Goal: Task Accomplishment & Management: Complete application form

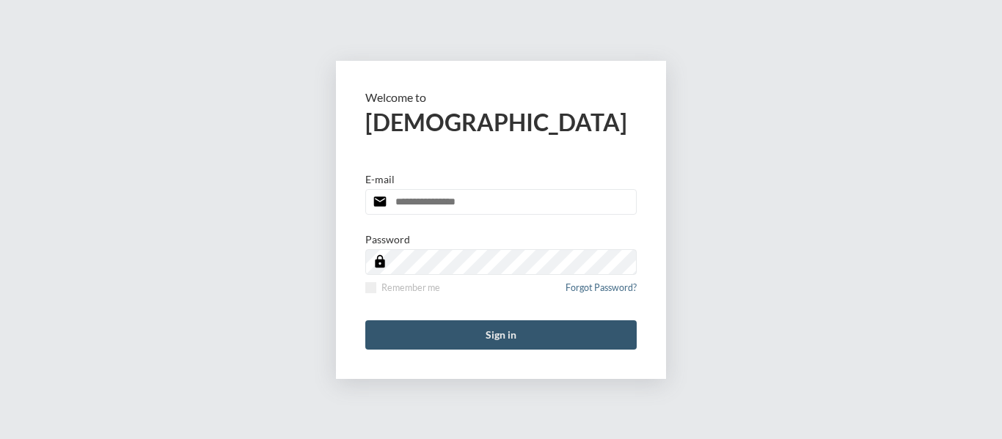
type input "**********"
click at [492, 337] on button "Sign in" at bounding box center [500, 335] width 271 height 29
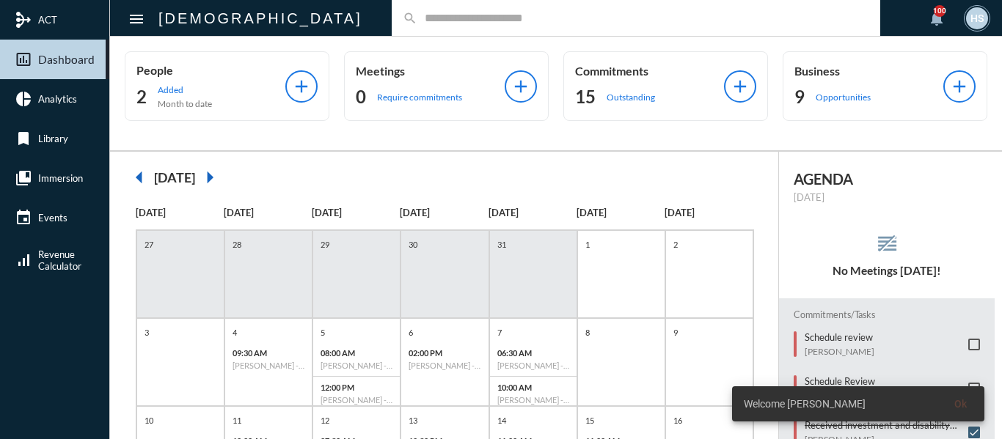
click at [417, 17] on input "text" at bounding box center [643, 18] width 452 height 12
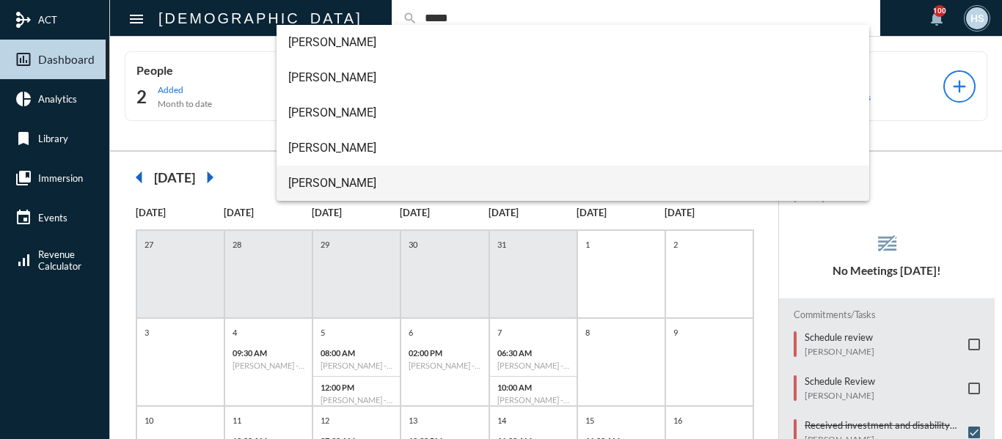
type input "*****"
click at [330, 183] on span "[PERSON_NAME]" at bounding box center [573, 183] width 570 height 35
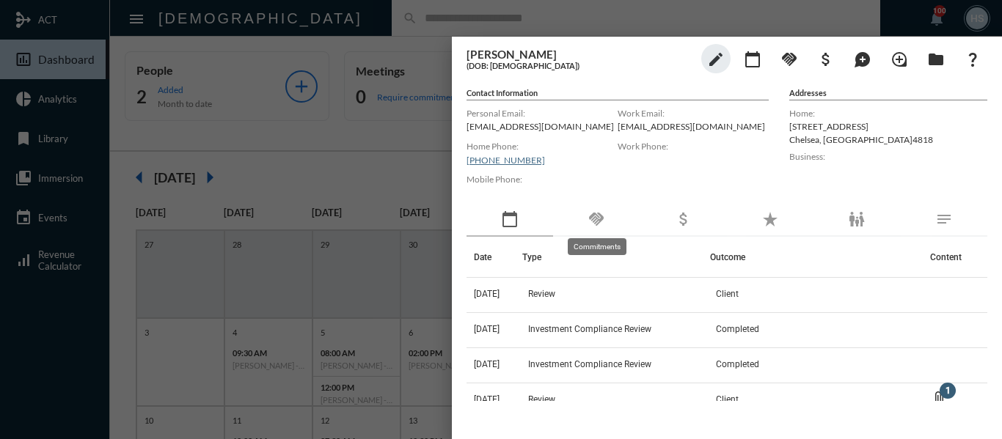
click at [599, 216] on mat-icon "handshake" at bounding box center [597, 220] width 18 height 18
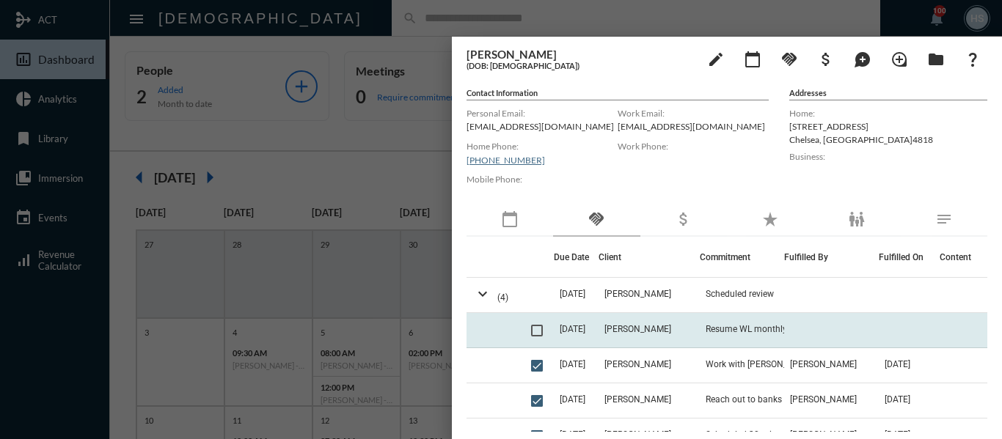
click at [536, 329] on span at bounding box center [537, 331] width 12 height 12
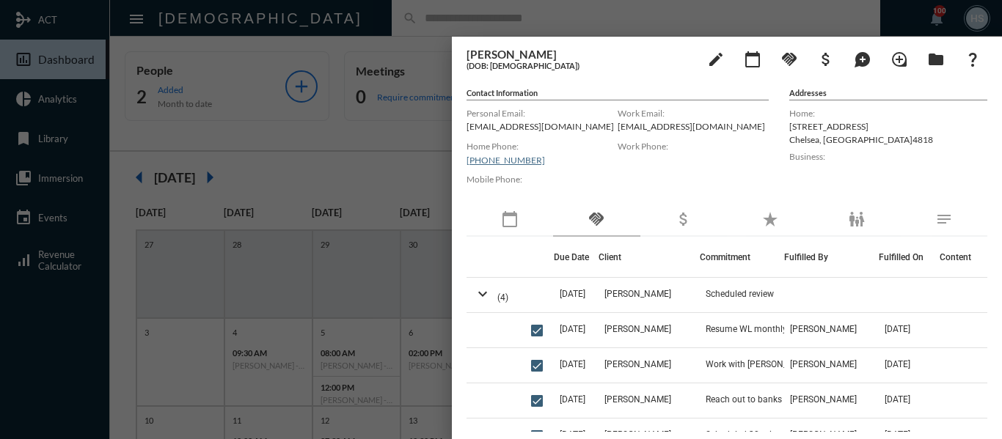
click at [330, 20] on div at bounding box center [501, 219] width 1002 height 439
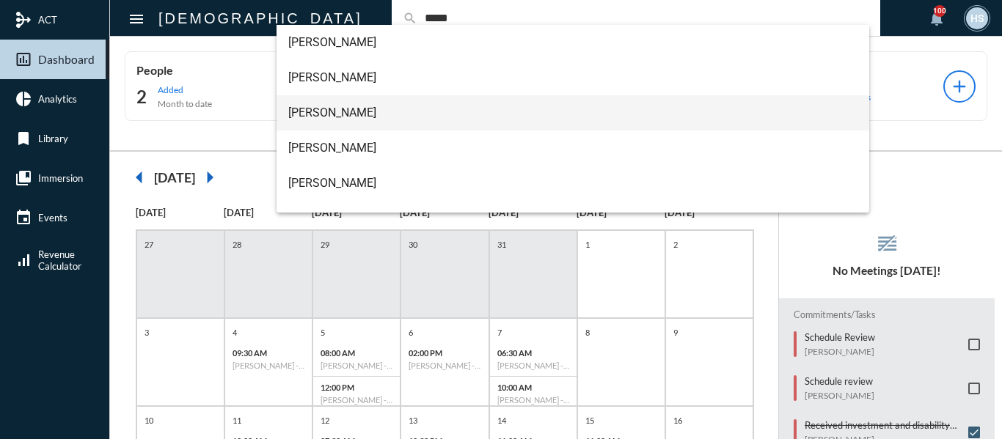
type input "*****"
click at [335, 111] on span "[PERSON_NAME]" at bounding box center [573, 112] width 570 height 35
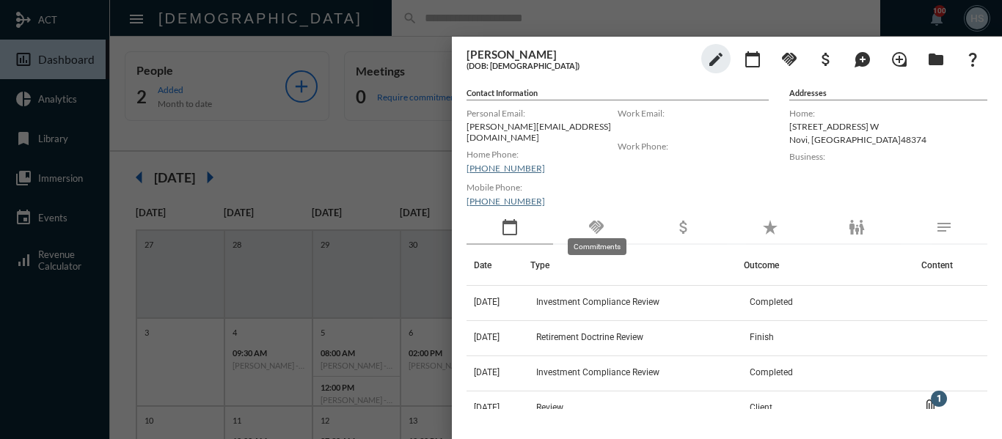
click at [597, 219] on mat-icon "handshake" at bounding box center [597, 228] width 18 height 18
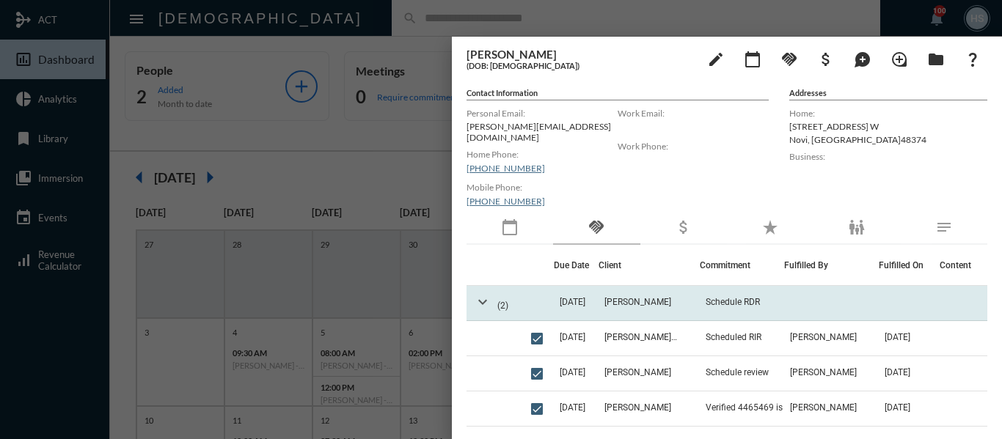
click at [480, 294] on mat-icon "expand_more" at bounding box center [483, 302] width 18 height 18
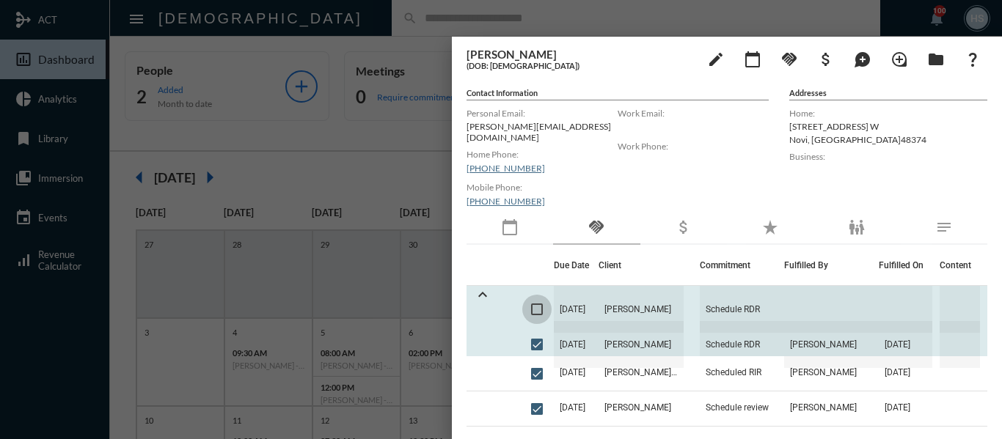
click at [535, 304] on span at bounding box center [537, 310] width 12 height 12
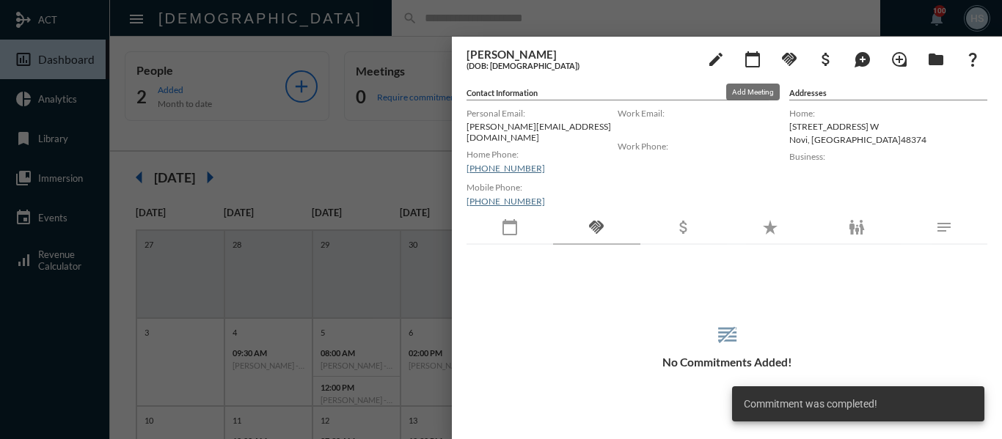
click at [753, 65] on mat-icon "calendar_today" at bounding box center [753, 60] width 18 height 18
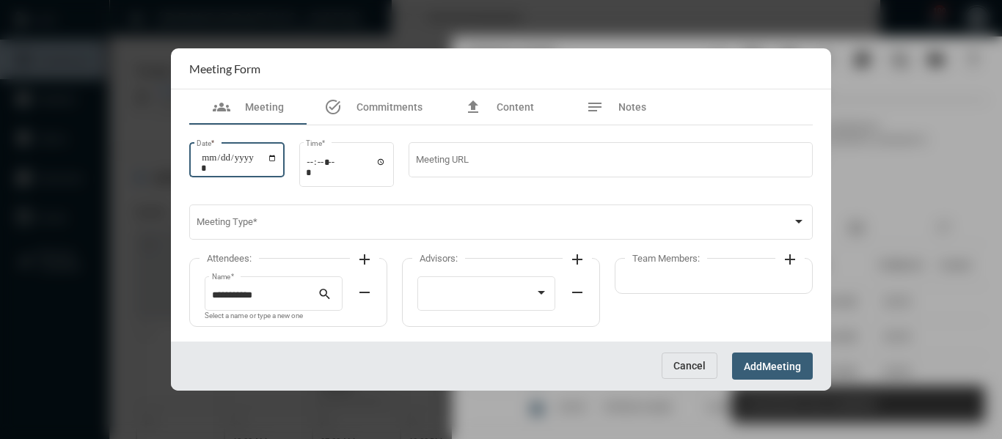
click at [277, 157] on input "Date *" at bounding box center [239, 163] width 76 height 21
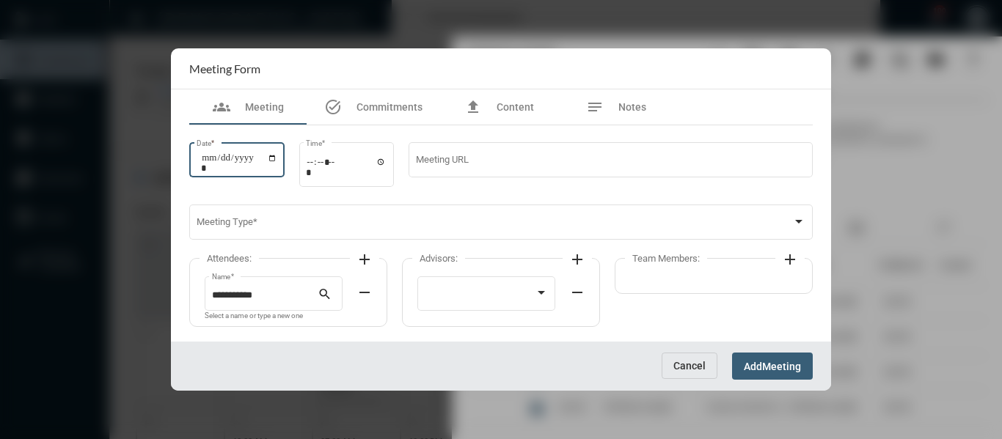
type input "**********"
click at [385, 159] on input "Time *" at bounding box center [346, 166] width 81 height 21
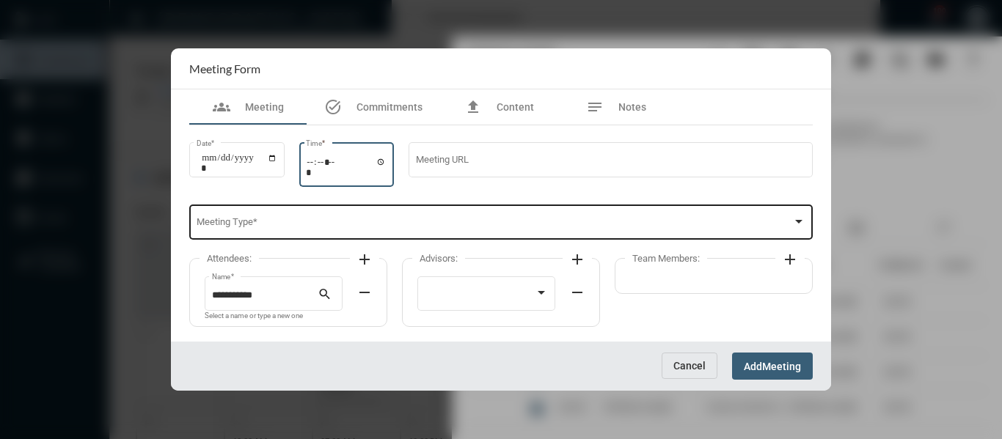
type input "*****"
click at [489, 221] on span at bounding box center [495, 224] width 596 height 11
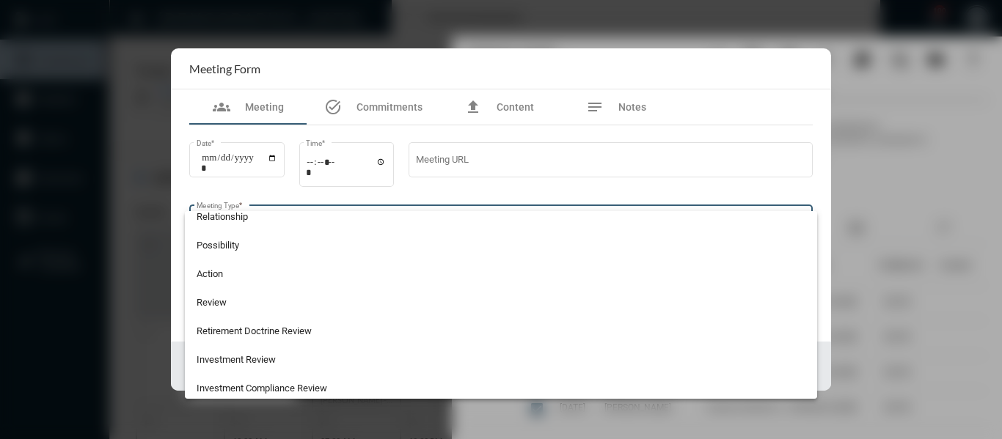
scroll to position [384, 0]
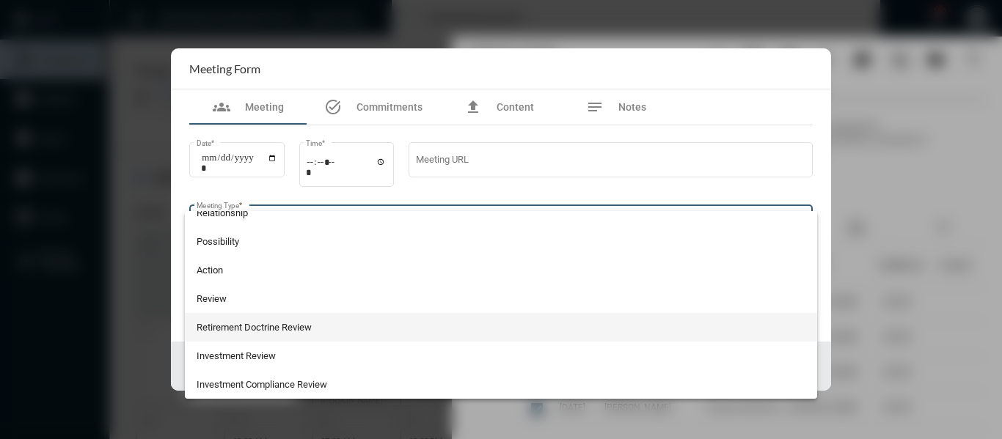
click at [233, 330] on span "Retirement Doctrine Review" at bounding box center [502, 327] width 610 height 29
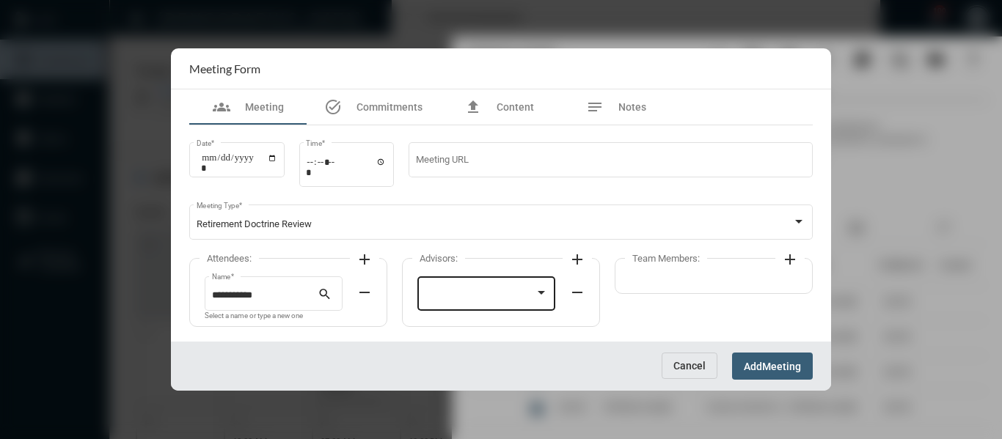
click at [480, 282] on div at bounding box center [487, 292] width 124 height 37
click at [463, 294] on span "[PERSON_NAME]" at bounding box center [487, 296] width 124 height 29
click at [786, 259] on mat-icon "add" at bounding box center [790, 260] width 18 height 18
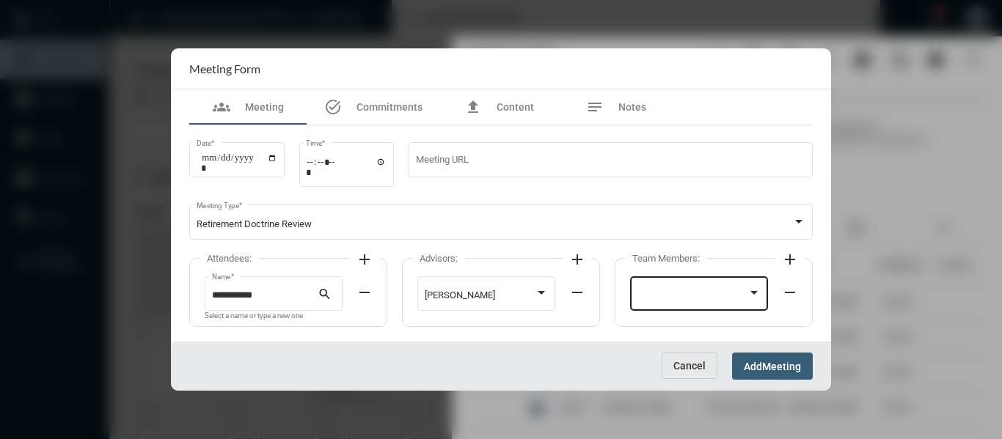
click at [726, 298] on div at bounding box center [693, 296] width 111 height 11
click at [671, 298] on span "[PERSON_NAME]" at bounding box center [700, 296] width 124 height 29
click at [790, 359] on button "Add Meeting" at bounding box center [772, 366] width 81 height 27
